Goal: Task Accomplishment & Management: Manage account settings

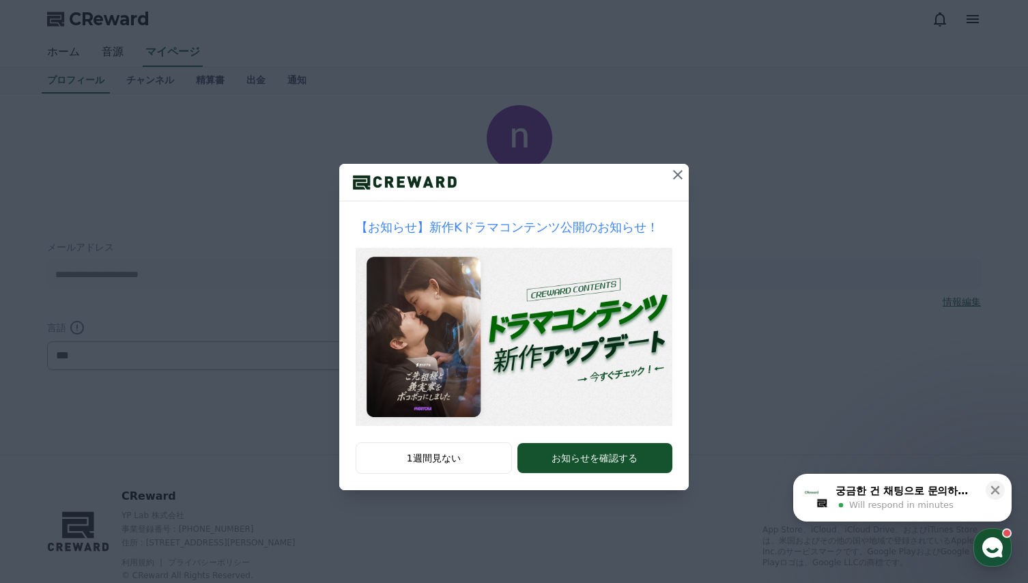
click at [678, 176] on icon at bounding box center [678, 175] width 16 height 16
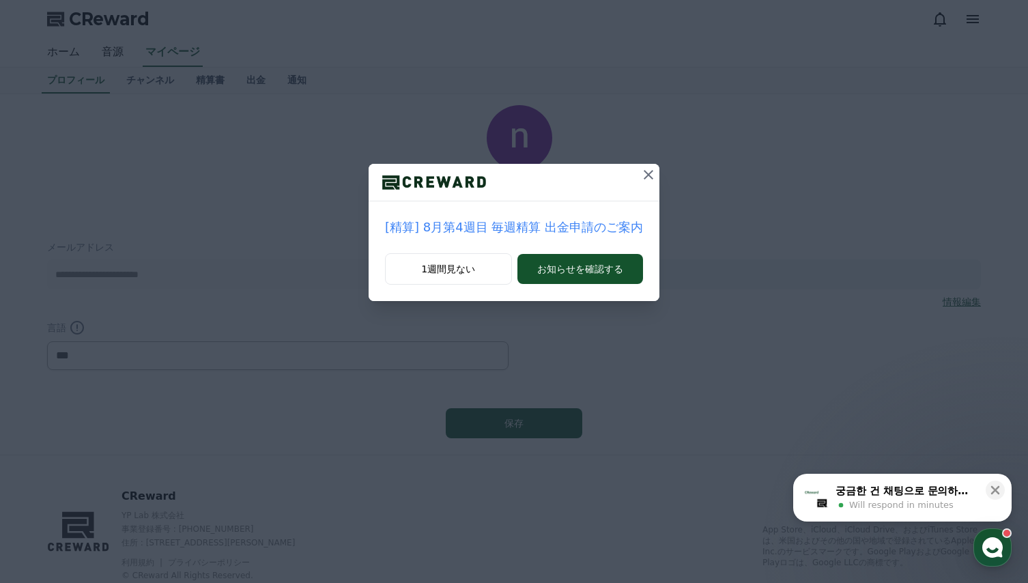
click at [644, 178] on icon at bounding box center [648, 175] width 16 height 16
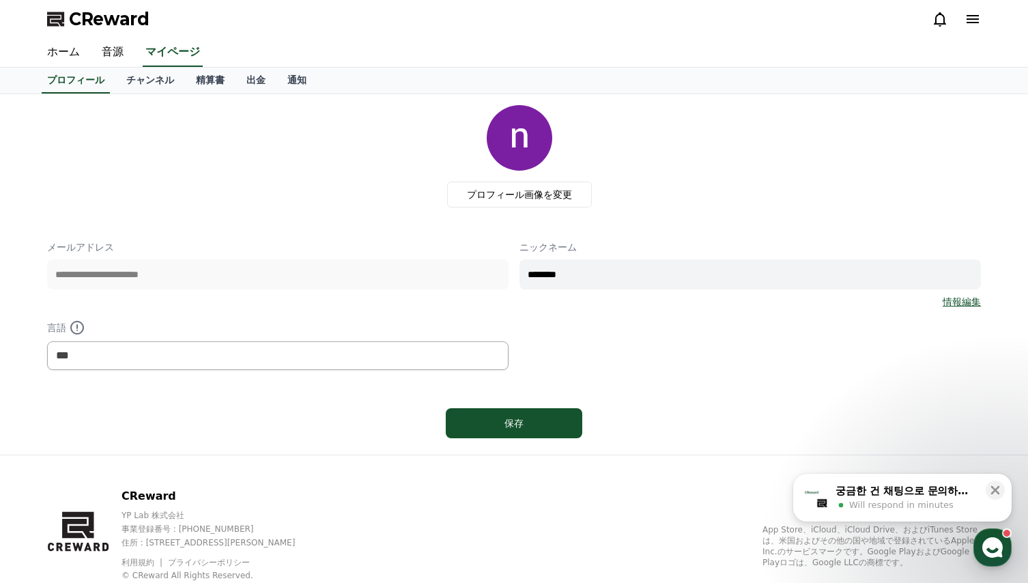
click at [972, 19] on icon at bounding box center [973, 19] width 12 height 8
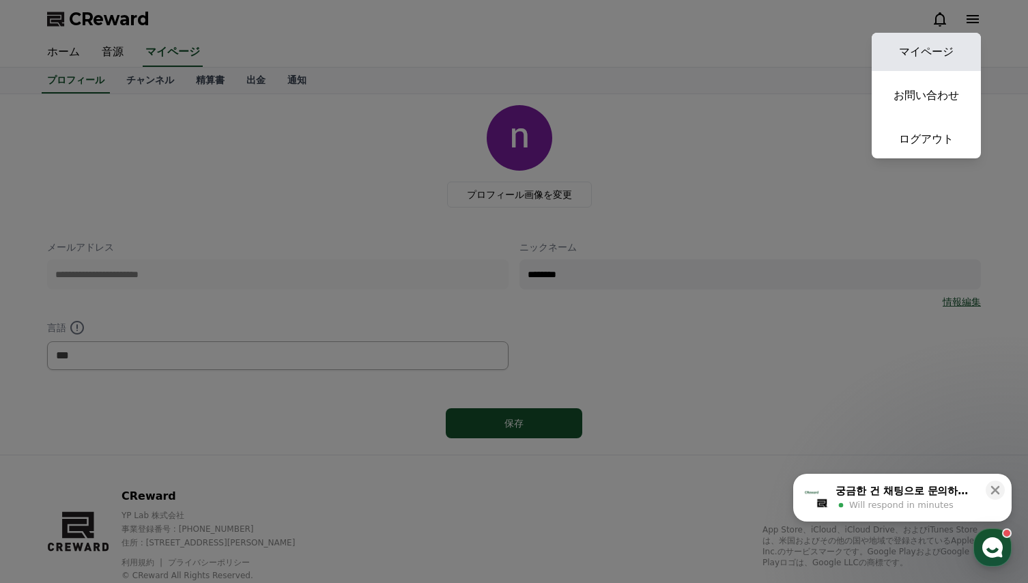
click at [936, 50] on link "マイページ" at bounding box center [926, 52] width 109 height 38
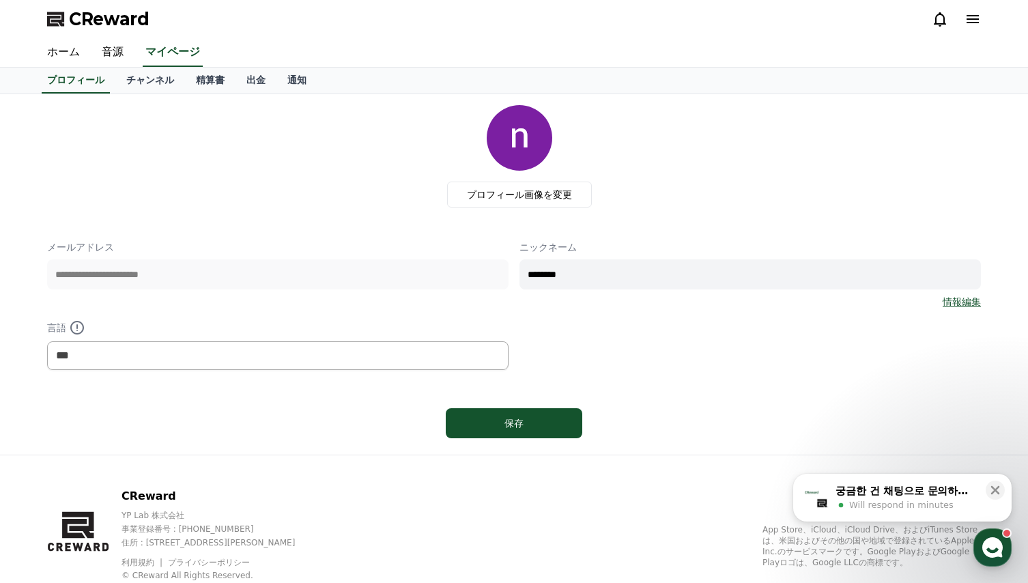
click at [264, 185] on div "プロフィール画像を変更" at bounding box center [519, 156] width 923 height 102
click at [134, 77] on link "チャンネル" at bounding box center [150, 81] width 70 height 26
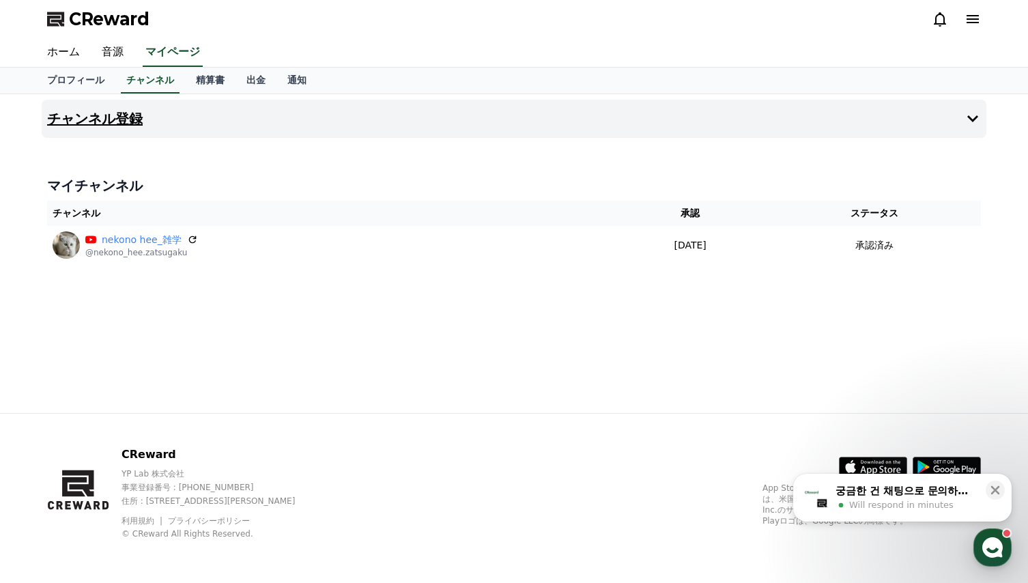
click at [375, 124] on button "チャンネル登録" at bounding box center [514, 119] width 945 height 38
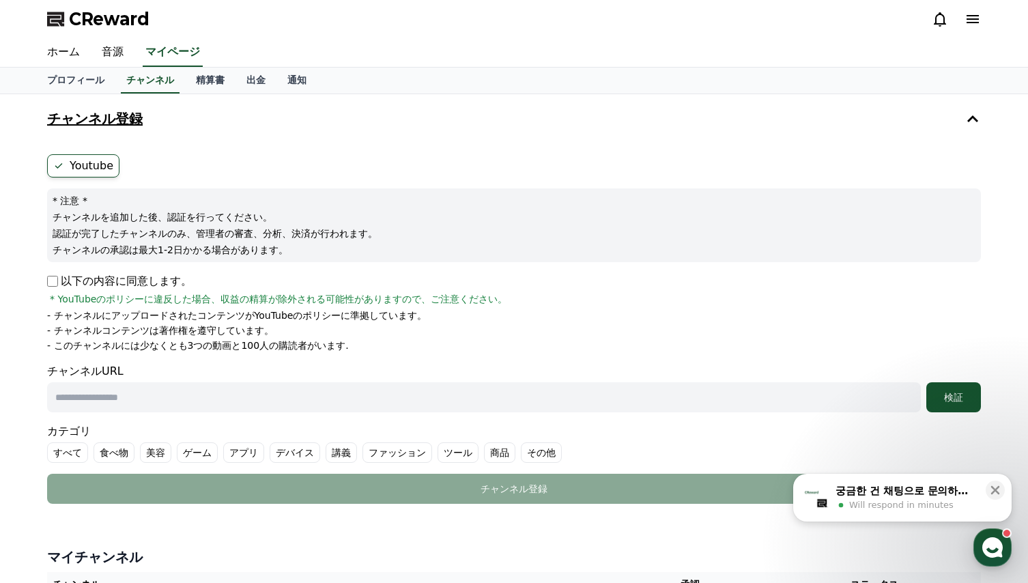
click at [971, 120] on icon at bounding box center [973, 119] width 16 height 16
